Goal: Book appointment/travel/reservation

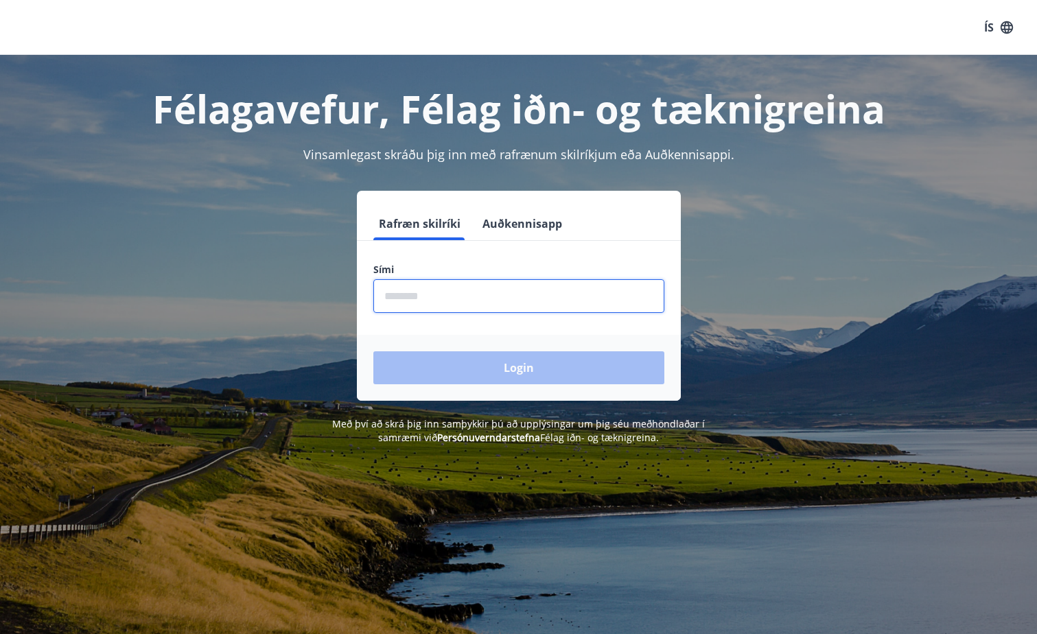
click at [449, 295] on input "phone" at bounding box center [518, 296] width 291 height 34
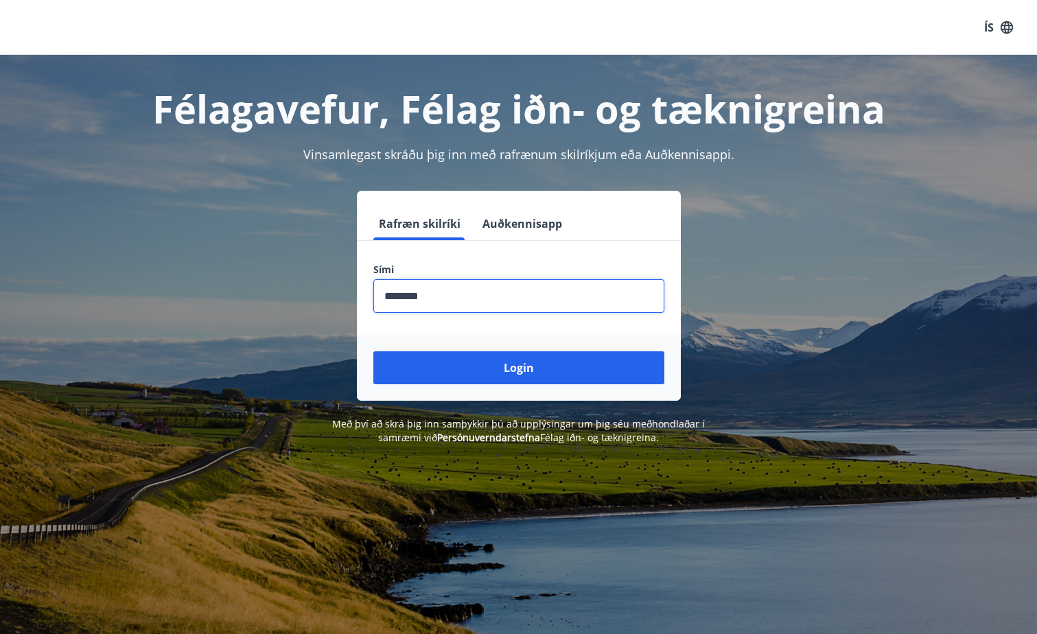
type input "********"
click at [373, 351] on button "Login" at bounding box center [518, 367] width 291 height 33
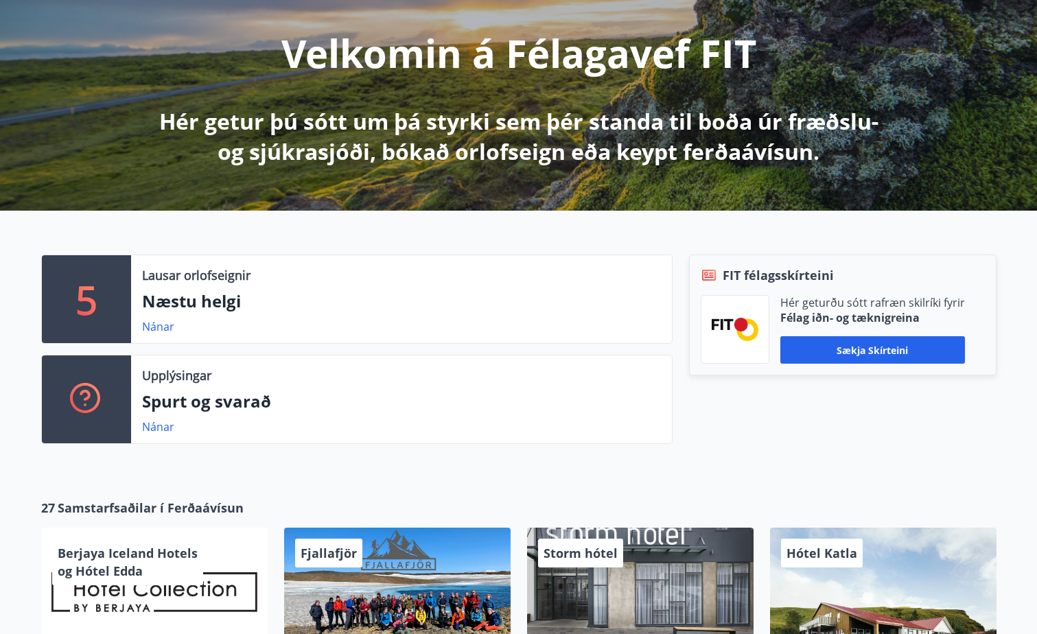
scroll to position [206, 0]
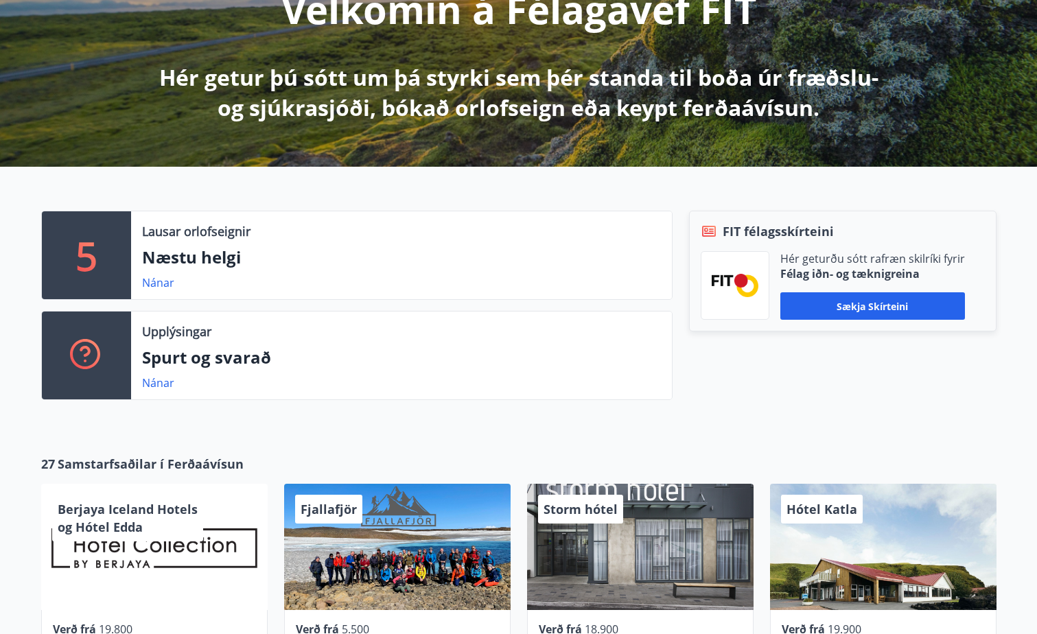
click at [285, 280] on div "Nánar" at bounding box center [401, 282] width 519 height 16
click at [167, 282] on link "Nánar" at bounding box center [158, 282] width 32 height 15
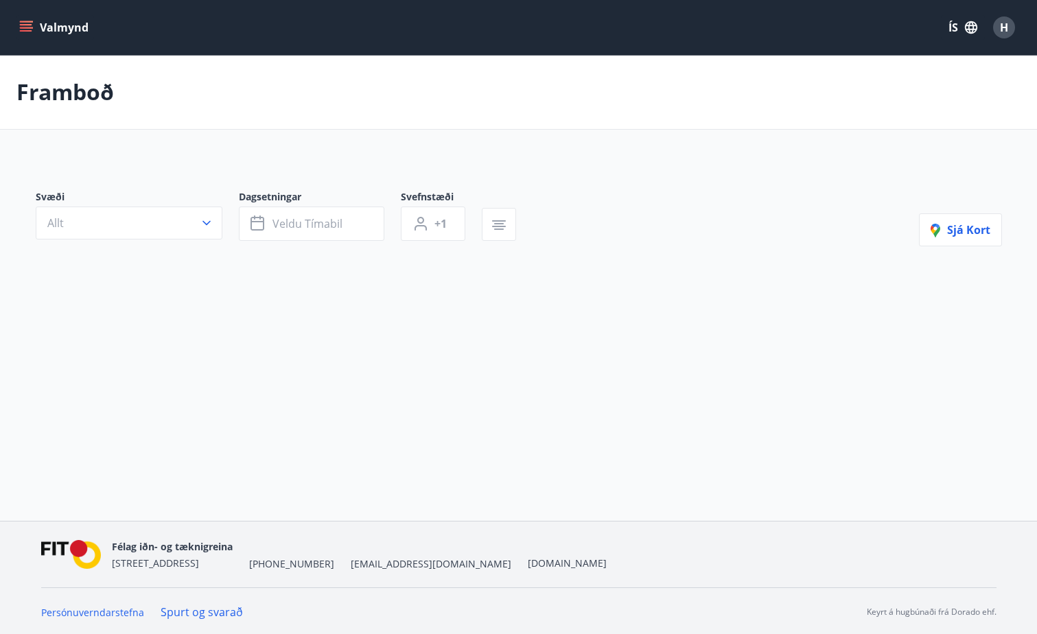
type input "*"
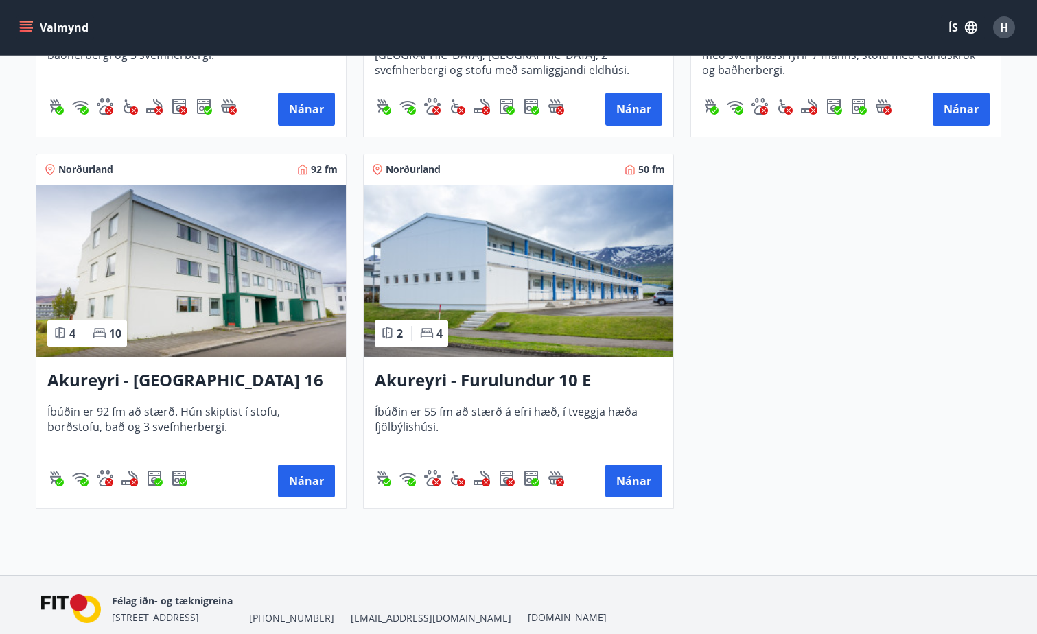
scroll to position [618, 0]
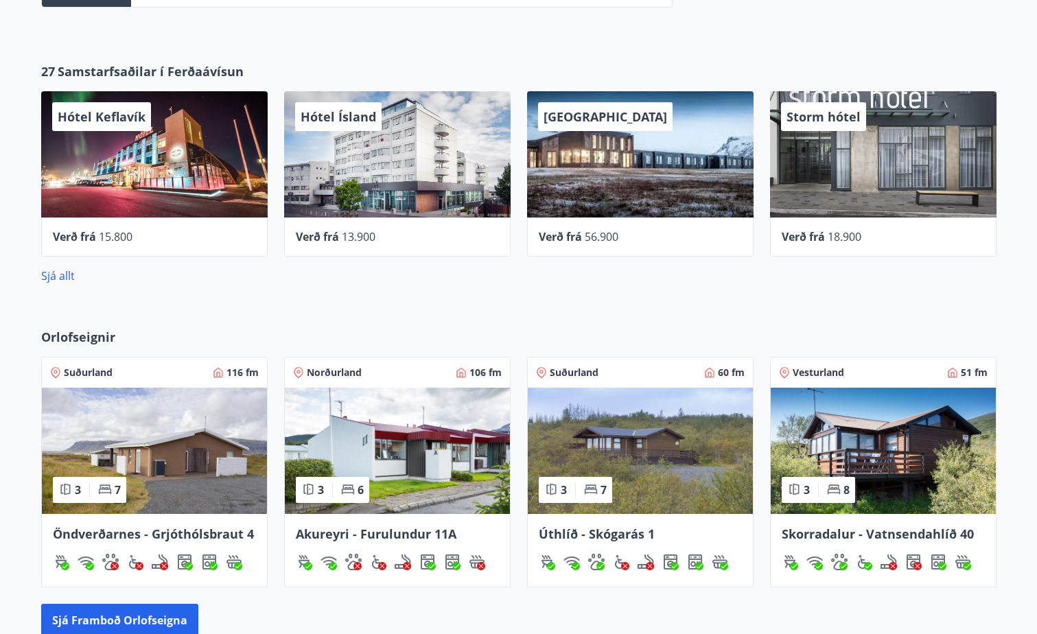
scroll to position [618, 0]
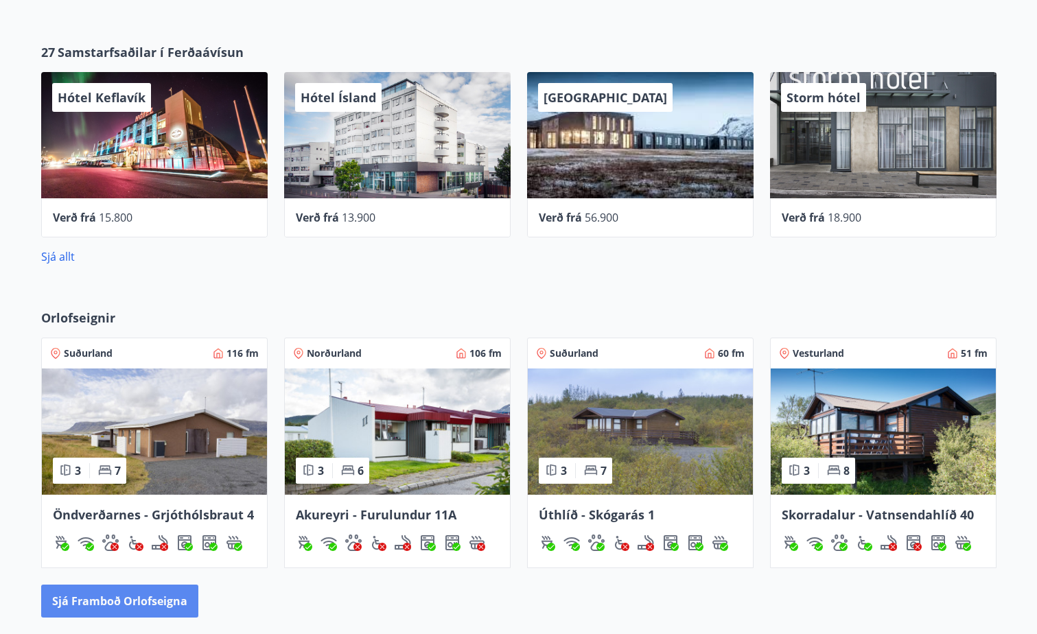
click at [139, 598] on button "Sjá framboð orlofseigna" at bounding box center [119, 601] width 157 height 33
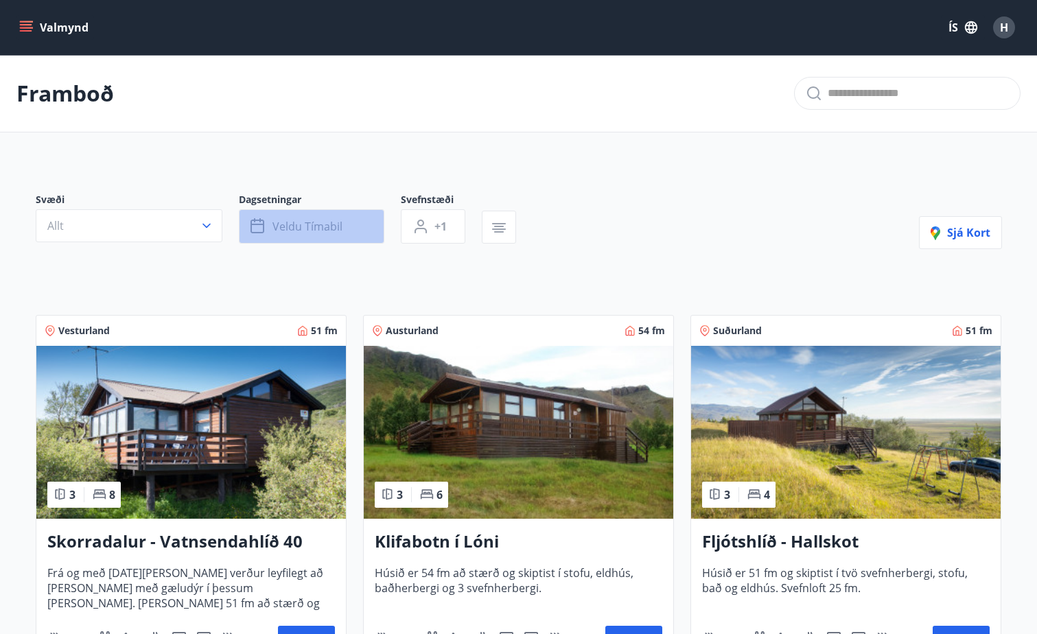
click at [273, 222] on span "Veldu tímabil" at bounding box center [307, 226] width 70 height 15
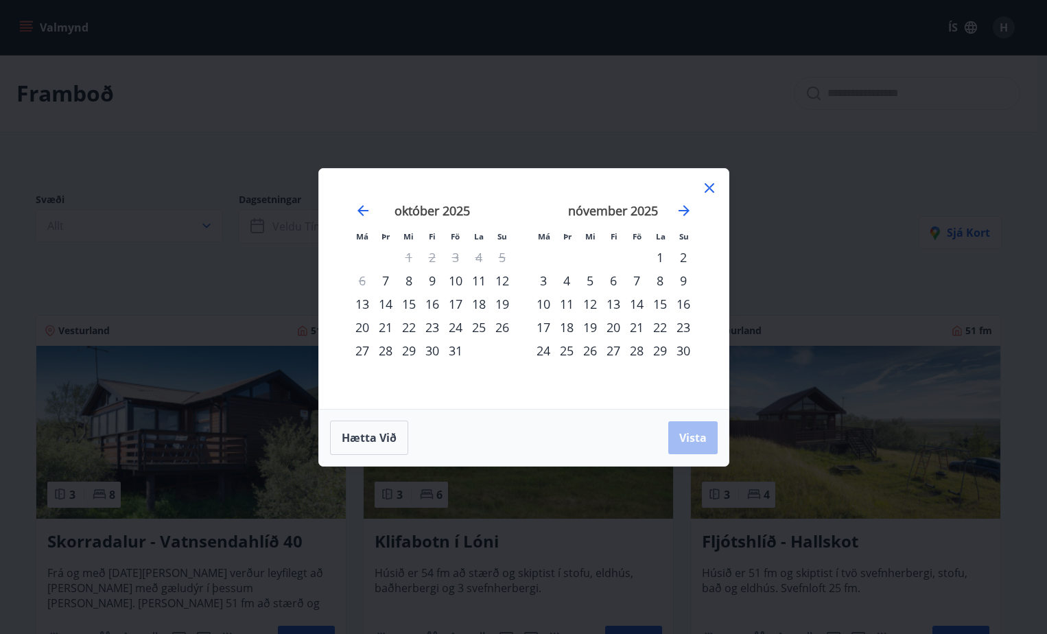
click at [477, 325] on div "25" at bounding box center [478, 327] width 23 height 23
click at [447, 330] on div "24" at bounding box center [455, 327] width 23 height 23
click at [506, 330] on div "26" at bounding box center [502, 327] width 23 height 23
click at [694, 445] on span "Vista" at bounding box center [692, 437] width 27 height 15
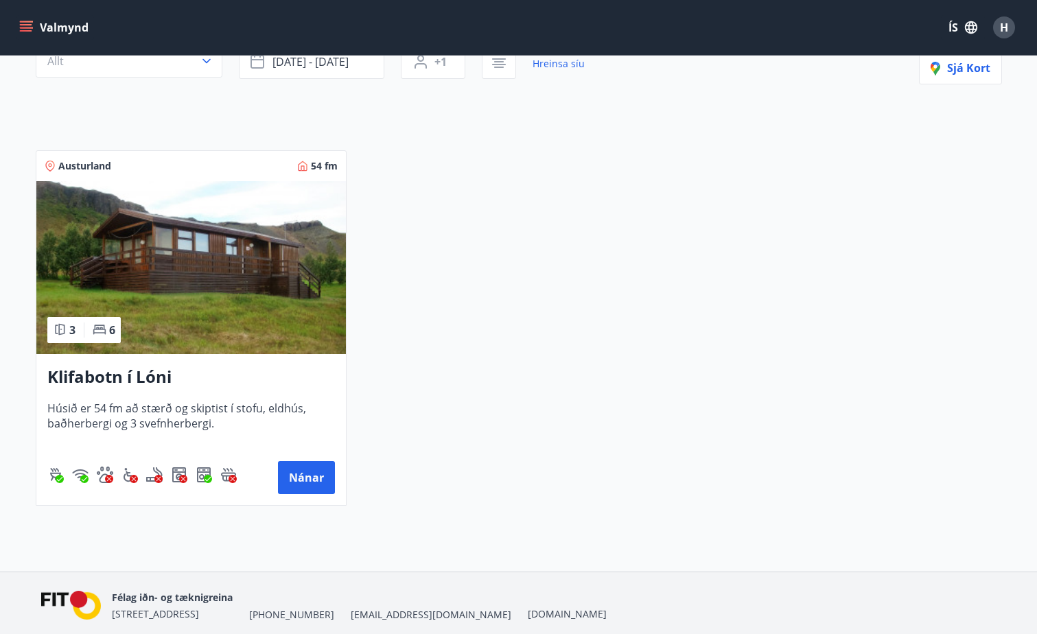
scroll to position [218, 0]
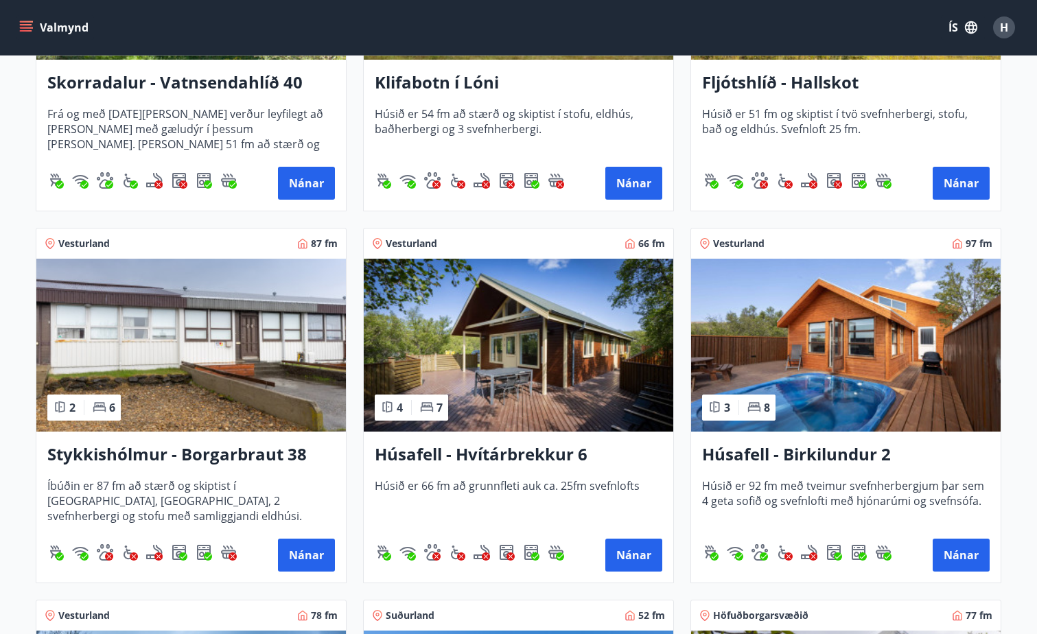
scroll to position [480, 0]
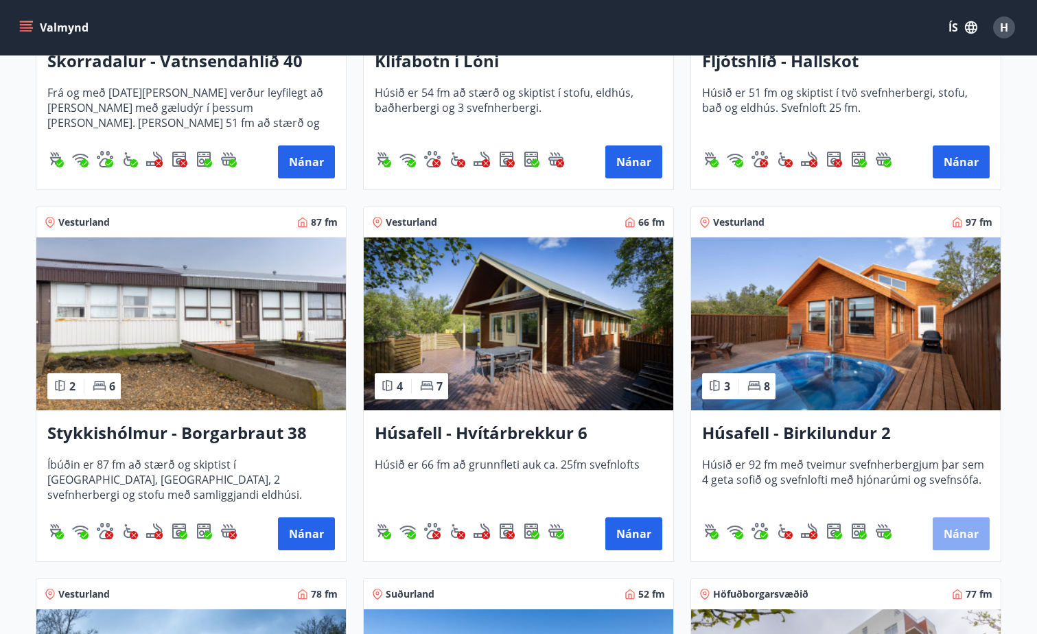
click at [948, 538] on button "Nánar" at bounding box center [960, 533] width 57 height 33
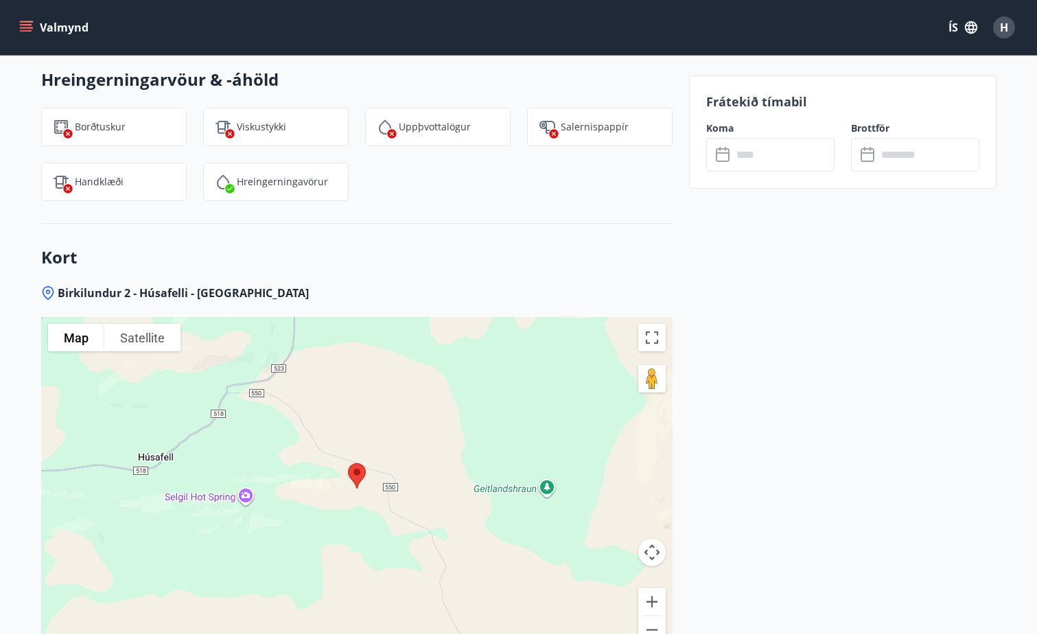
scroll to position [1578, 0]
